Goal: Information Seeking & Learning: Find specific page/section

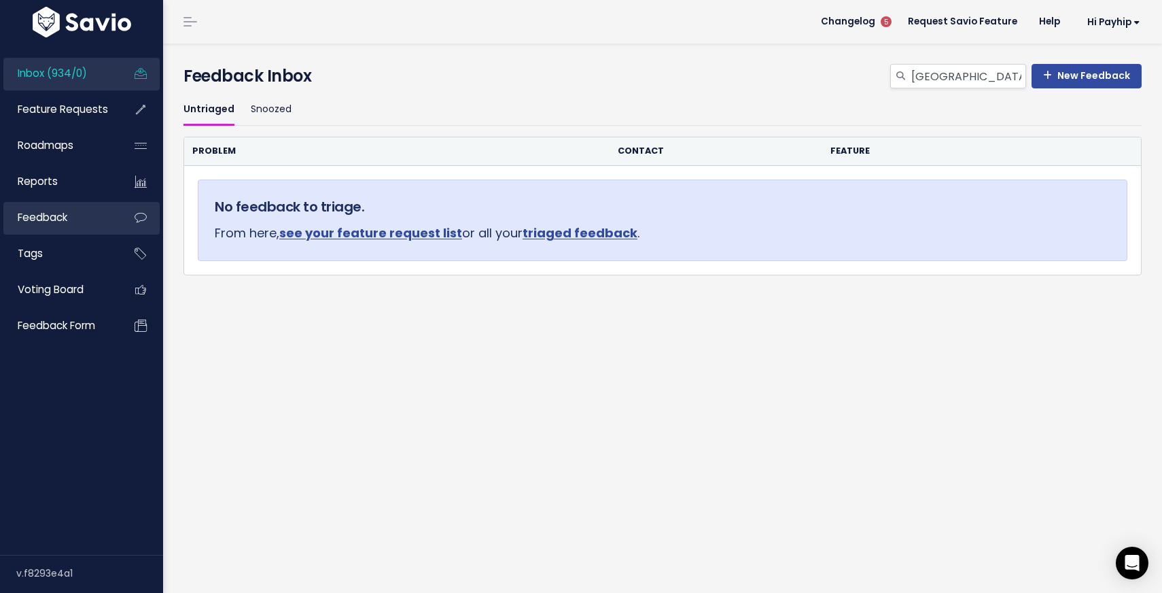
click at [83, 217] on link "Feedback" at bounding box center [57, 217] width 109 height 31
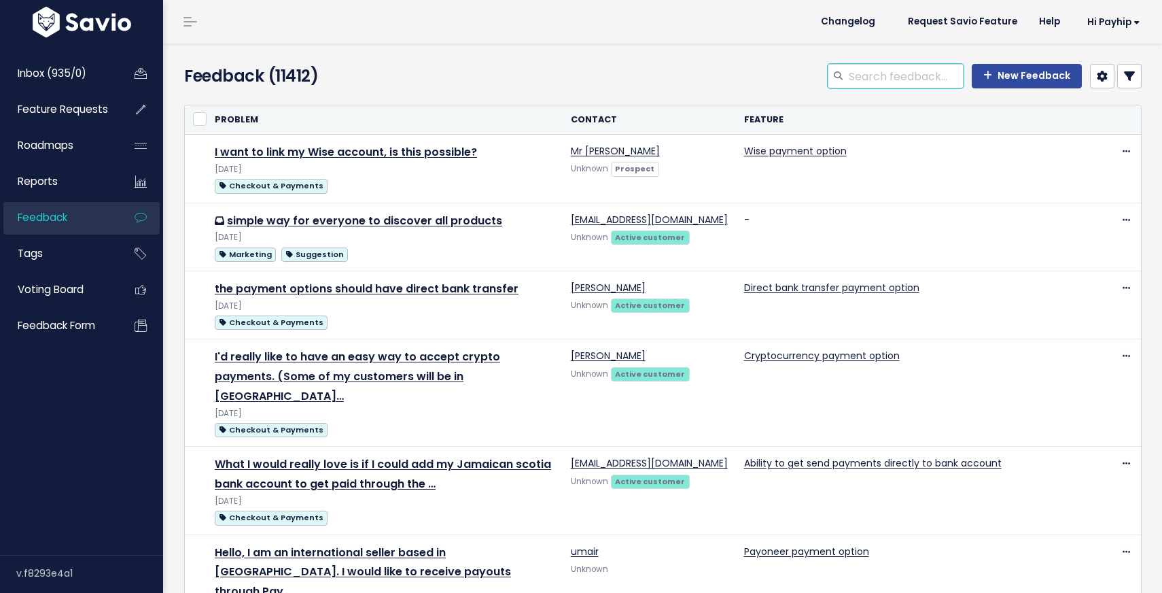
click at [874, 75] on input "search" at bounding box center [905, 76] width 116 height 24
type input "analytics"
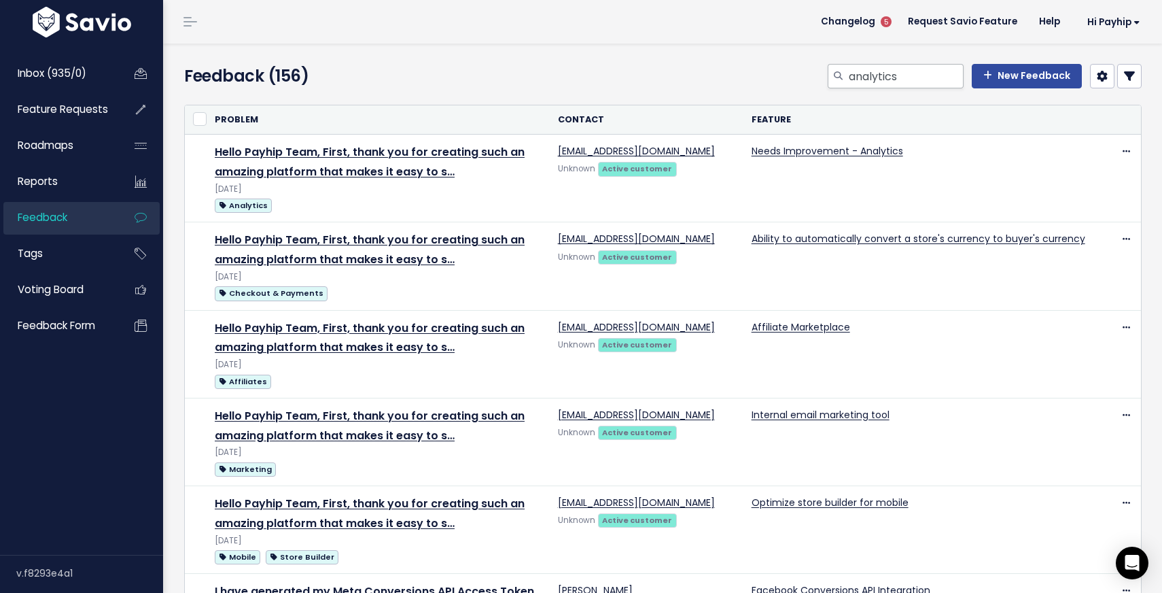
click at [848, 75] on div at bounding box center [838, 76] width 20 height 24
click at [852, 75] on input "analytics" at bounding box center [905, 76] width 116 height 24
type input "google analytics"
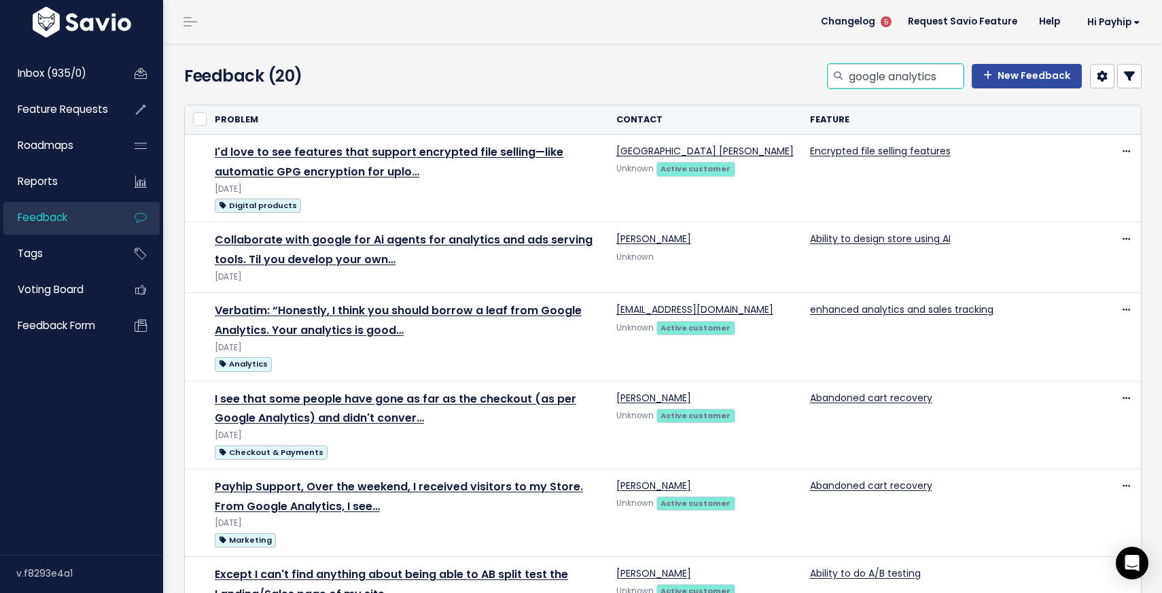
click at [888, 77] on input "google analytics" at bounding box center [905, 76] width 116 height 24
click at [75, 111] on span "Feature Requests" at bounding box center [63, 109] width 90 height 14
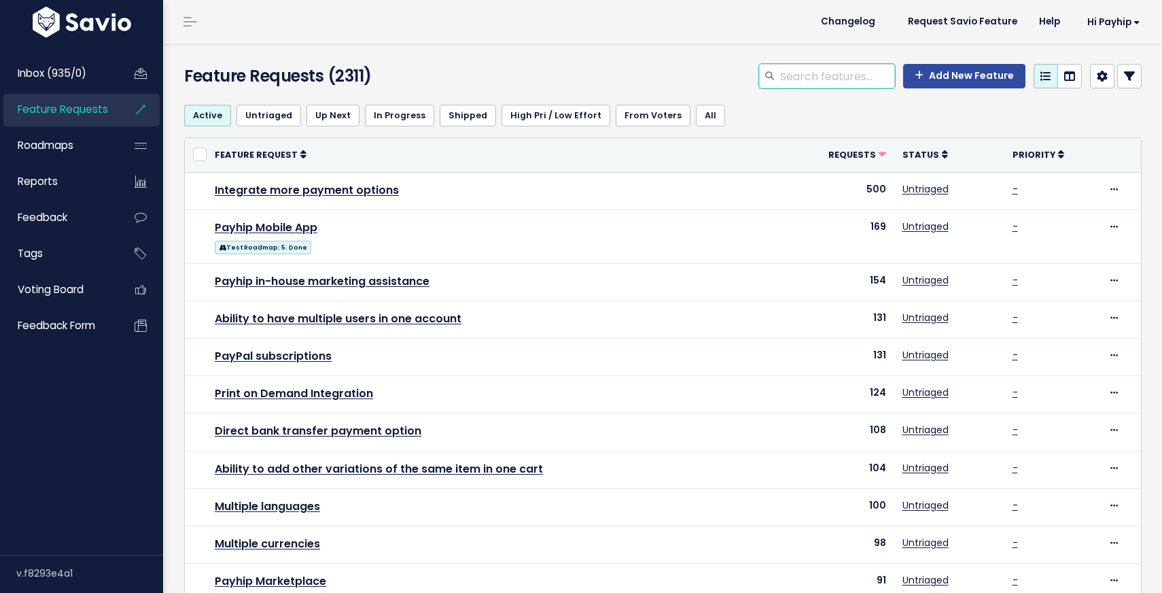
click at [859, 69] on input "search" at bounding box center [837, 76] width 116 height 24
type input "email"
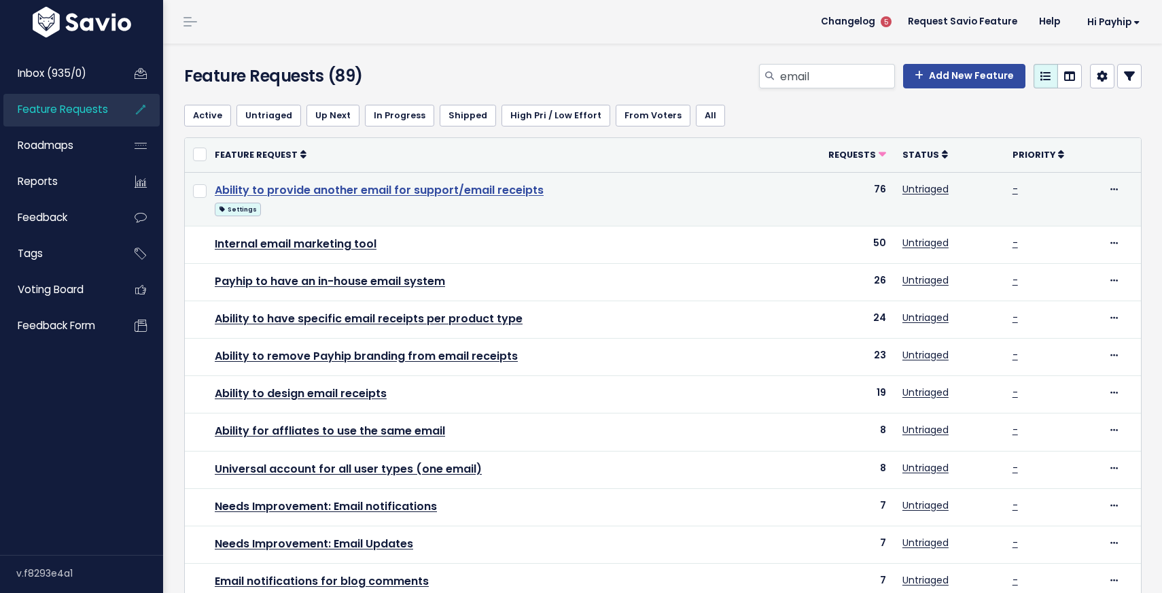
click at [400, 196] on link "Ability to provide another email for support/email receipts" at bounding box center [379, 190] width 329 height 16
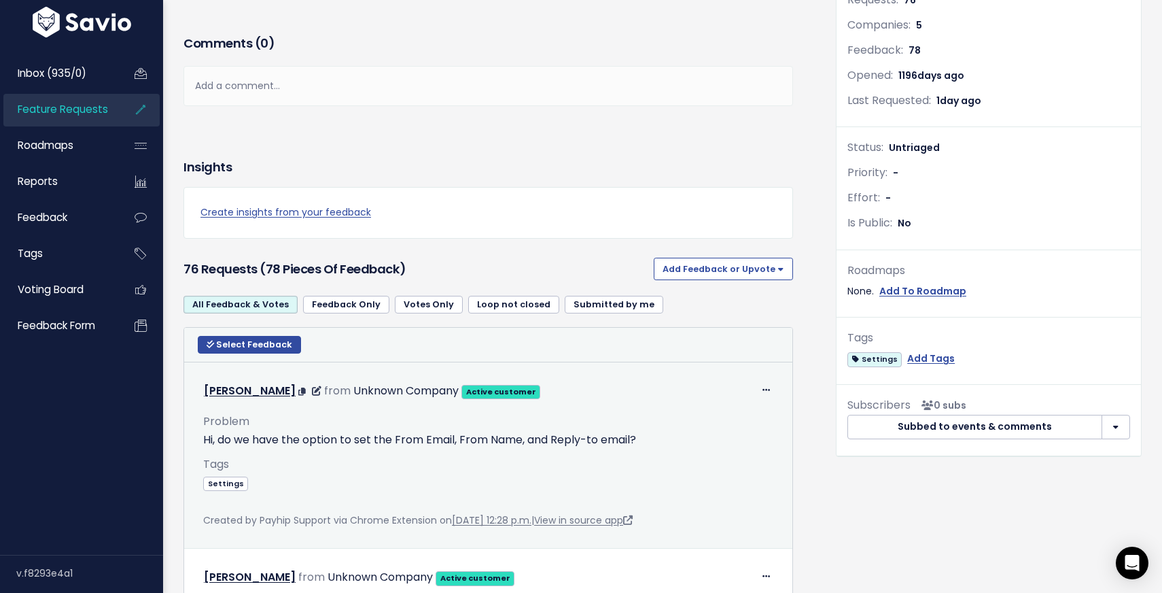
scroll to position [302, 0]
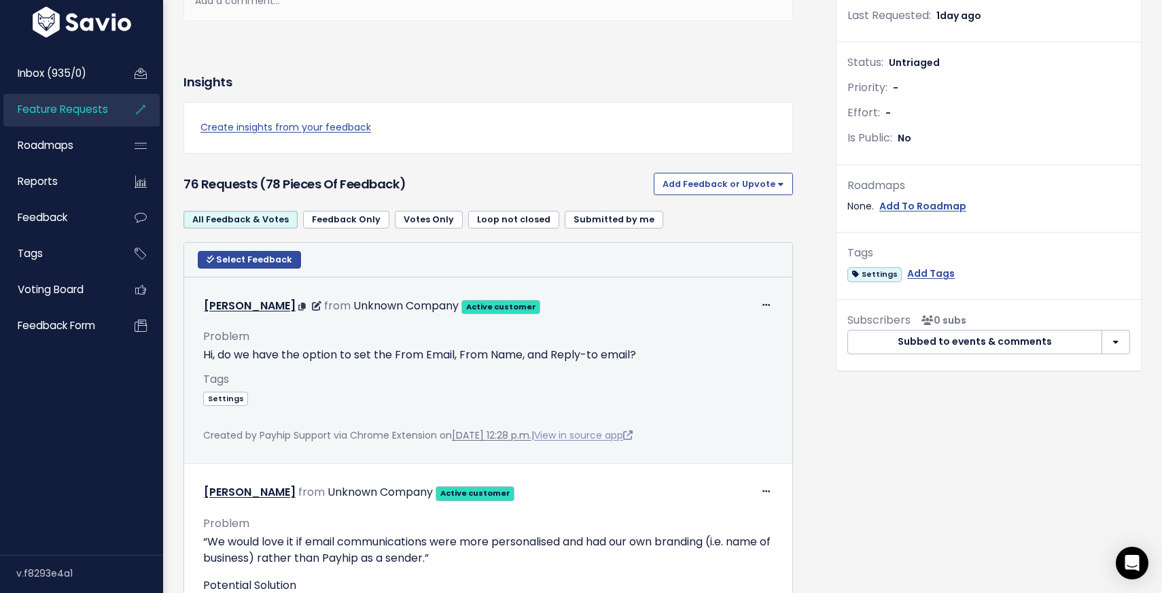
click at [633, 431] on link "View in source app" at bounding box center [583, 435] width 99 height 14
